Goal: Transaction & Acquisition: Purchase product/service

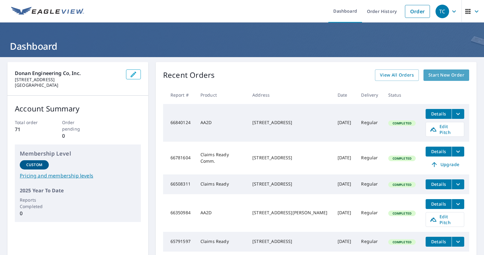
click at [399, 76] on span "Start New Order" at bounding box center [446, 75] width 36 height 8
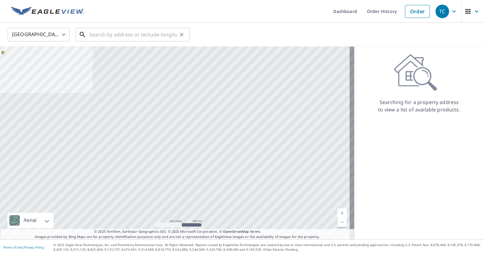
click at [121, 35] on input "text" at bounding box center [133, 34] width 88 height 17
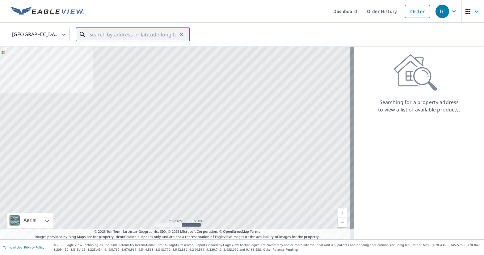
paste input "[STREET_ADDRESS]"
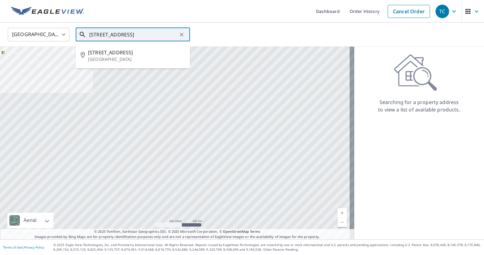
type input "[STREET_ADDRESS]"
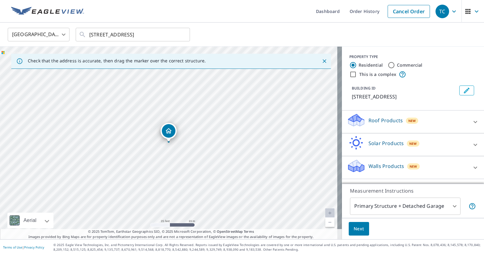
click at [399, 126] on icon at bounding box center [475, 121] width 7 height 7
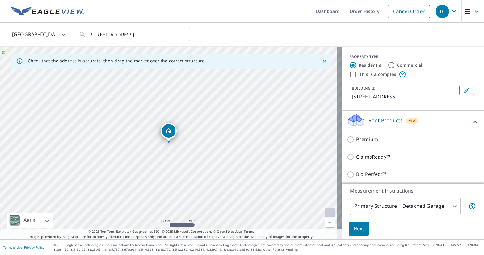
scroll to position [31, 0]
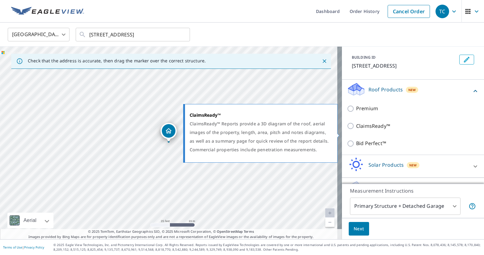
click at [373, 130] on p "ClaimsReady™" at bounding box center [373, 126] width 34 height 8
click at [356, 130] on input "ClaimsReady™" at bounding box center [351, 125] width 9 height 7
checkbox input "true"
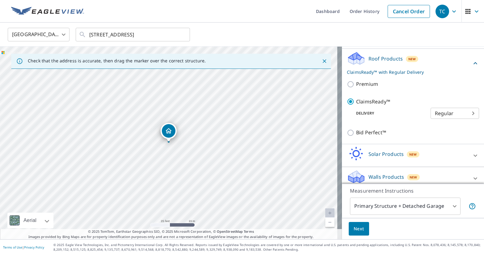
scroll to position [75, 0]
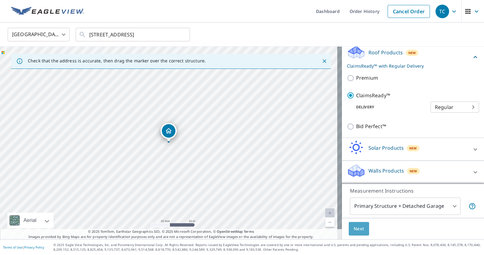
click at [357, 230] on span "Next" at bounding box center [359, 229] width 11 height 8
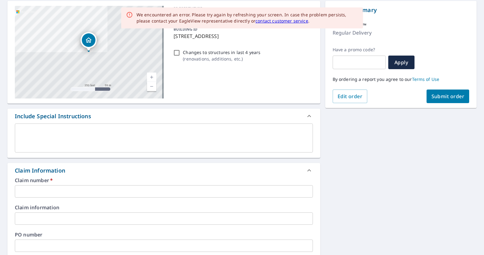
scroll to position [62, 0]
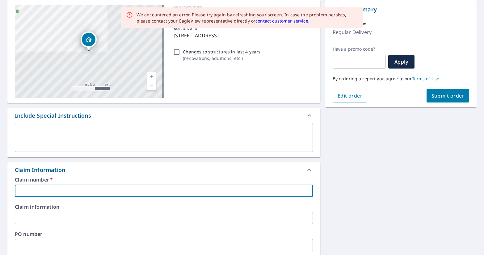
click at [79, 188] on input "text" at bounding box center [164, 191] width 298 height 12
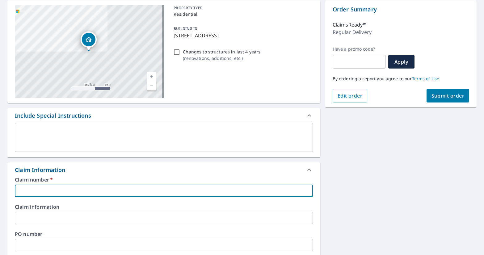
click at [103, 188] on input "text" at bounding box center [164, 191] width 298 height 12
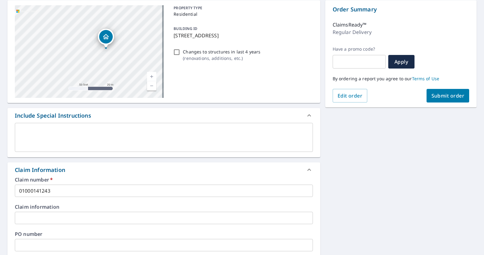
scroll to position [124, 0]
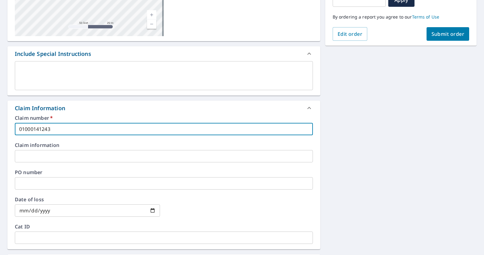
drag, startPoint x: 65, startPoint y: 130, endPoint x: 4, endPoint y: 128, distance: 61.5
click at [4, 128] on div "222 Green Lake Dr Myrtle Beach, SC 29572 Aerial Road A standard road map Aerial…" at bounding box center [242, 160] width 484 height 453
click at [357, 158] on div "222 Green Lake Dr Myrtle Beach, SC 29572 Aerial Road A standard road map Aerial…" at bounding box center [242, 160] width 484 height 453
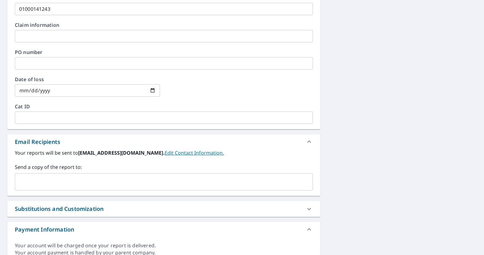
scroll to position [247, 0]
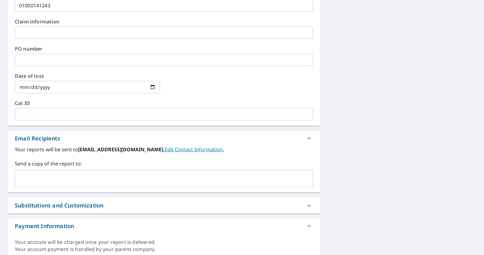
click at [113, 180] on input "text" at bounding box center [159, 179] width 283 height 12
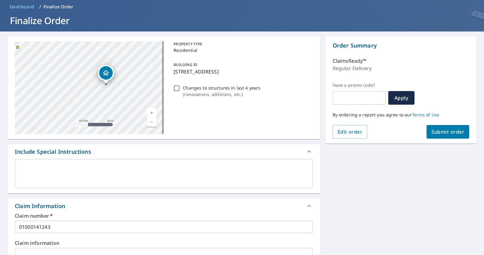
scroll to position [0, 0]
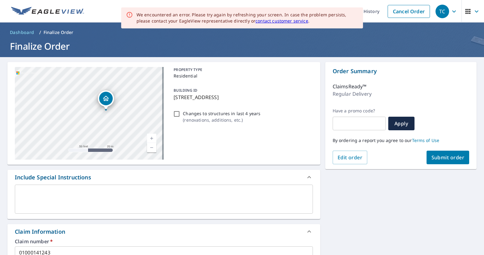
type input "tcollins@donan.com"
click at [439, 159] on span "Submit order" at bounding box center [448, 157] width 33 height 7
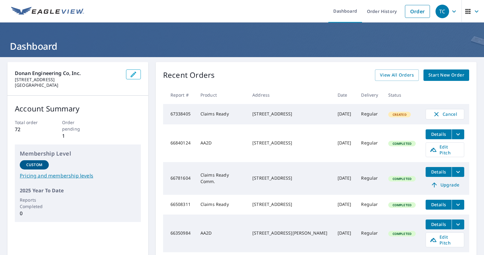
click at [454, 138] on icon "filesDropdownBtn-66840124" at bounding box center [457, 134] width 7 height 7
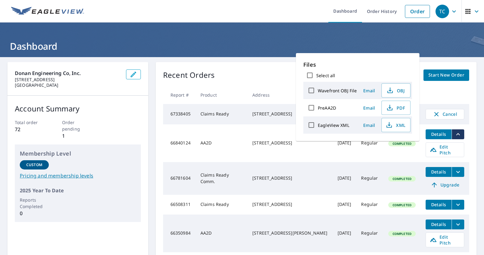
click at [454, 138] on icon "filesDropdownBtn-66840124" at bounding box center [457, 134] width 7 height 7
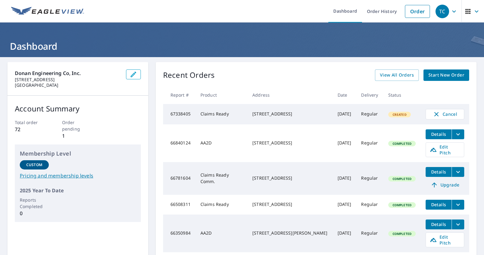
click at [432, 137] on span "Details" at bounding box center [438, 134] width 19 height 6
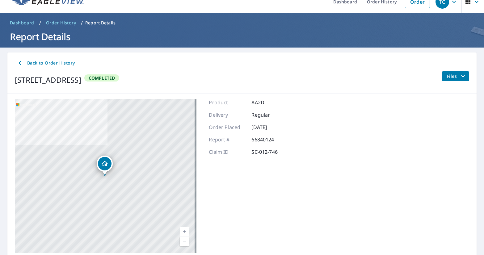
scroll to position [2, 0]
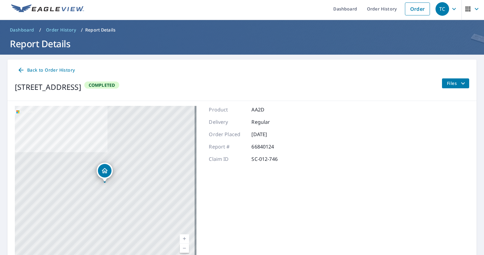
click at [459, 82] on icon "filesDropdownBtn-66840124" at bounding box center [462, 83] width 7 height 7
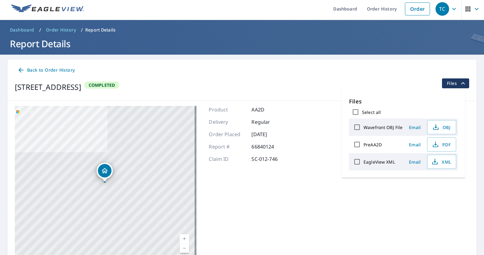
click at [370, 201] on div "3021 Pignatelli Cres Mount Pleasant, SC 29466 Aerial Road A standard road map A…" at bounding box center [241, 183] width 469 height 164
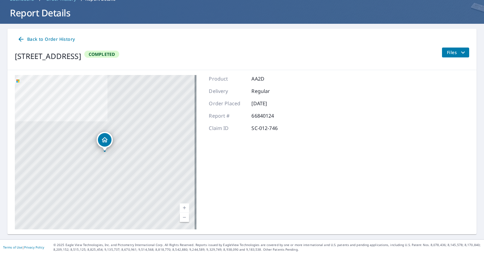
scroll to position [0, 0]
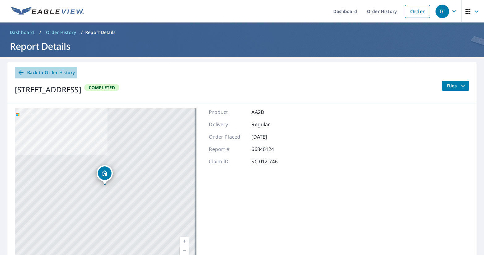
click at [35, 75] on span "Back to Order History" at bounding box center [45, 73] width 57 height 8
